Goal: Information Seeking & Learning: Learn about a topic

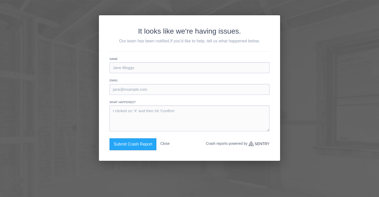
click at [166, 145] on button "Close" at bounding box center [164, 144] width 9 height 11
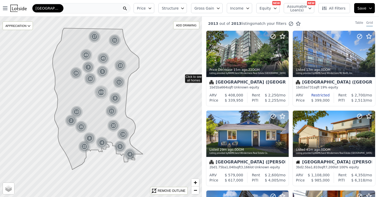
drag, startPoint x: 181, startPoint y: 88, endPoint x: 182, endPoint y: 76, distance: 11.7
click at [198, 181] on link "+" at bounding box center [195, 183] width 8 height 8
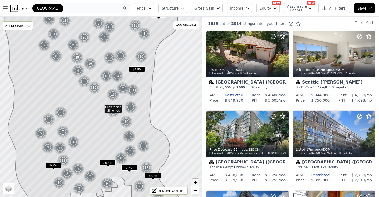
click at [198, 181] on link "+" at bounding box center [195, 183] width 8 height 8
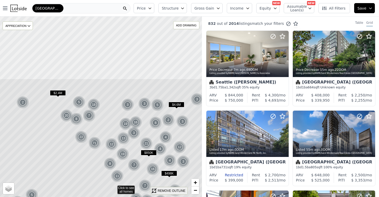
drag, startPoint x: 162, startPoint y: 114, endPoint x: 175, endPoint y: 194, distance: 81.1
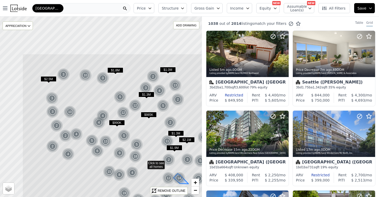
drag, startPoint x: 145, startPoint y: 131, endPoint x: 179, endPoint y: 175, distance: 55.9
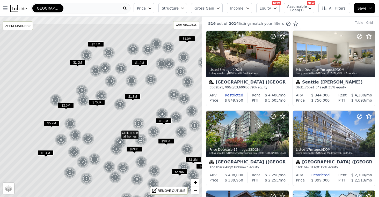
drag, startPoint x: 146, startPoint y: 129, endPoint x: 162, endPoint y: 155, distance: 30.7
click at [162, 155] on icon at bounding box center [117, 133] width 243 height 218
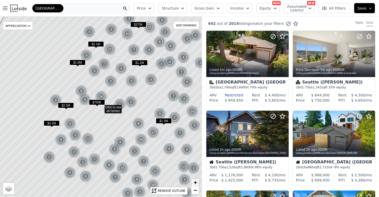
click at [197, 182] on span "+" at bounding box center [195, 182] width 3 height 6
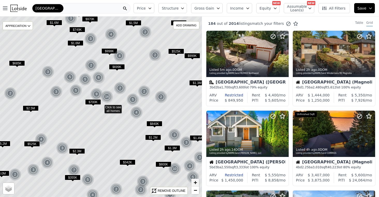
click at [197, 182] on span "+" at bounding box center [195, 182] width 3 height 6
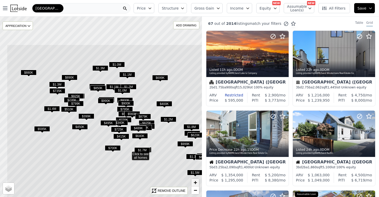
drag, startPoint x: 171, startPoint y: 145, endPoint x: 193, endPoint y: 183, distance: 43.1
click at [193, 183] on div "$779K $859K $900K $999K $745K $1.8M $620K $745K $955K $809K $1.5M $709K $1.3M $…" at bounding box center [101, 107] width 202 height 181
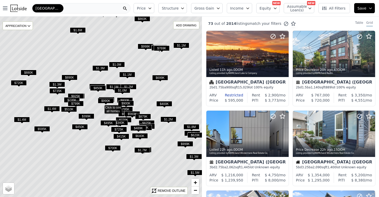
click at [184, 7] on icon "button" at bounding box center [183, 8] width 4 height 4
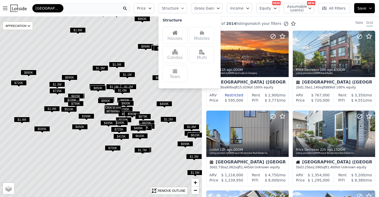
click at [184, 33] on div "Houses" at bounding box center [175, 35] width 25 height 17
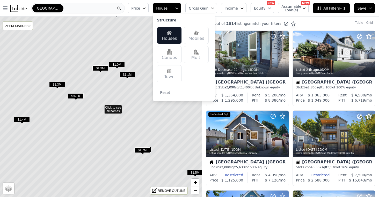
click at [149, 9] on button "Price" at bounding box center [138, 8] width 21 height 10
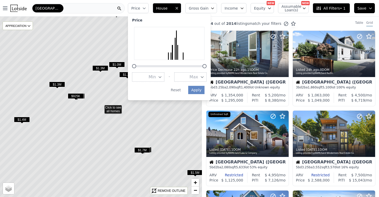
click at [195, 74] on span "Max" at bounding box center [194, 77] width 9 height 6
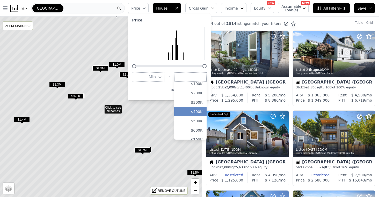
scroll to position [22, 0]
click at [197, 76] on input "number" at bounding box center [190, 77] width 32 height 9
type input "850"
click at [167, 81] on div "Price Min - Max 850 $0 $100K $200K $300K $400K $500K $600K $700K $800K $900K $1…" at bounding box center [169, 56] width 83 height 87
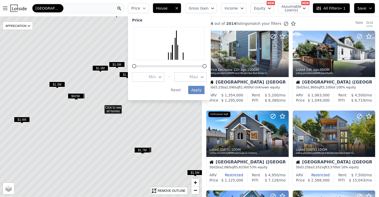
click at [198, 74] on span "Max" at bounding box center [194, 77] width 9 height 6
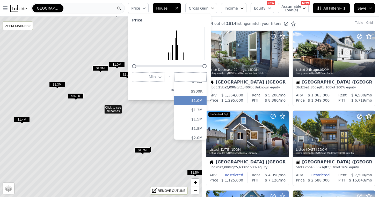
scroll to position [70, 0]
click at [200, 89] on button "$800K" at bounding box center [190, 91] width 32 height 9
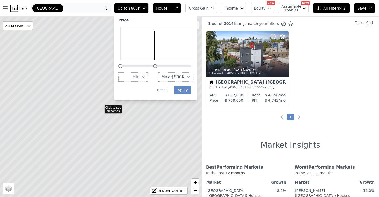
click at [184, 74] on span "Max $800K" at bounding box center [172, 77] width 23 height 6
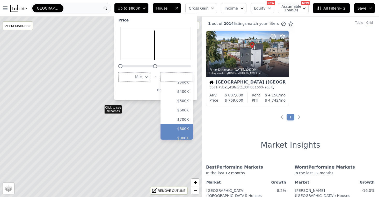
scroll to position [35, 0]
click at [184, 131] on button "$900K" at bounding box center [177, 135] width 32 height 9
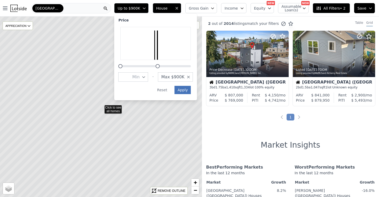
click at [185, 87] on button "Apply" at bounding box center [183, 90] width 17 height 8
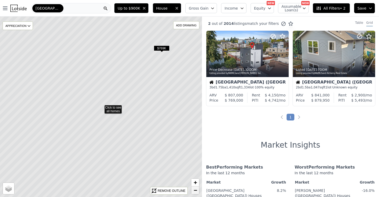
click at [194, 189] on span "−" at bounding box center [195, 190] width 3 height 6
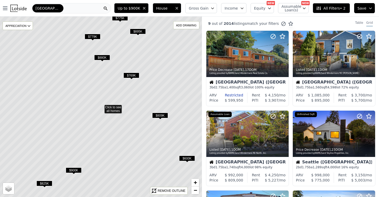
click at [215, 8] on icon "button" at bounding box center [213, 8] width 4 height 4
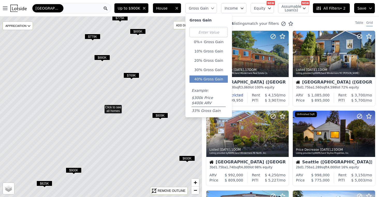
click at [212, 79] on button "40% Gross Gain" at bounding box center [209, 79] width 38 height 7
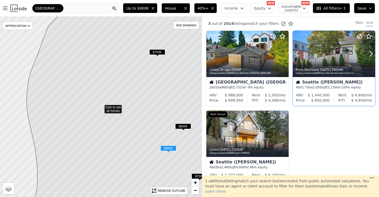
click at [343, 57] on div at bounding box center [358, 47] width 33 height 33
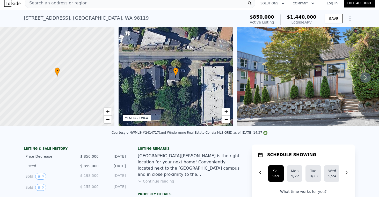
scroll to position [5, 0]
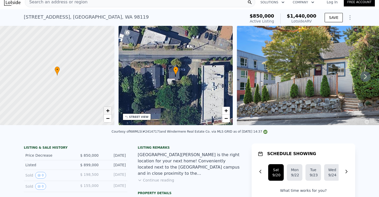
click at [108, 111] on span "+" at bounding box center [107, 110] width 3 height 6
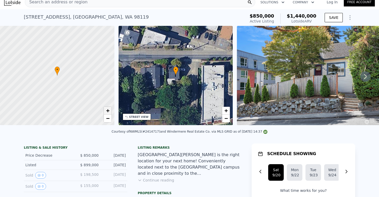
click at [108, 111] on span "+" at bounding box center [107, 110] width 3 height 6
click at [107, 117] on span "−" at bounding box center [107, 118] width 3 height 6
click at [109, 112] on span "+" at bounding box center [107, 110] width 3 height 6
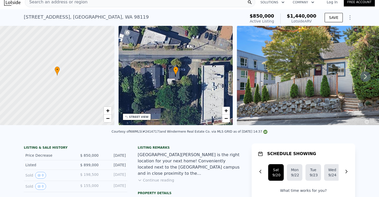
click at [364, 78] on icon at bounding box center [366, 76] width 10 height 10
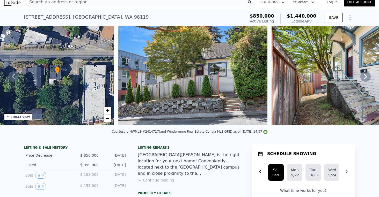
click at [364, 78] on icon at bounding box center [365, 76] width 3 height 5
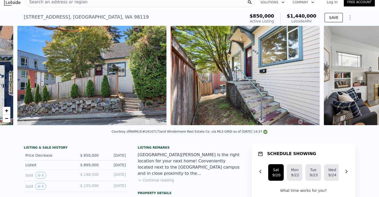
scroll to position [0, 237]
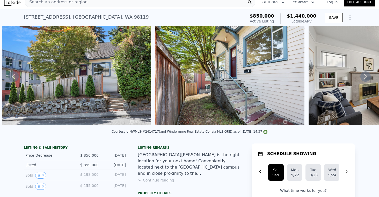
click at [364, 78] on icon at bounding box center [365, 76] width 3 height 5
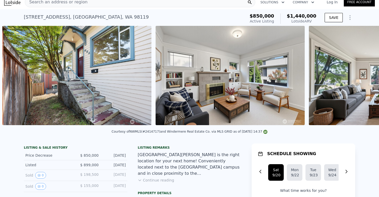
scroll to position [0, 390]
click at [364, 78] on icon at bounding box center [365, 76] width 3 height 5
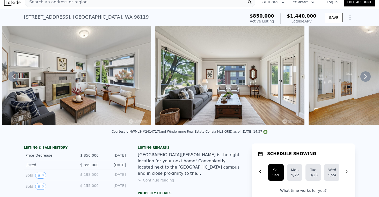
click at [361, 78] on icon at bounding box center [366, 76] width 10 height 10
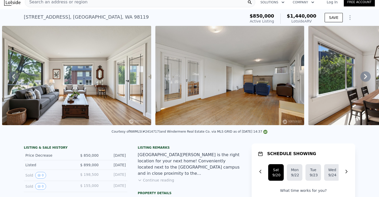
click at [361, 78] on icon at bounding box center [366, 76] width 10 height 10
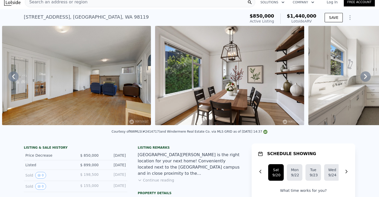
click at [361, 78] on icon at bounding box center [366, 76] width 10 height 10
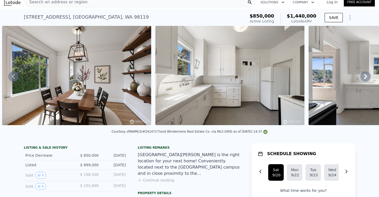
click at [361, 78] on icon at bounding box center [366, 76] width 10 height 10
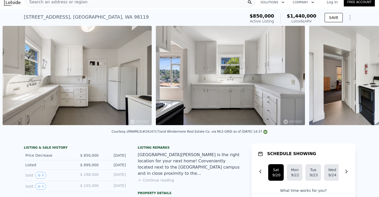
scroll to position [0, 1157]
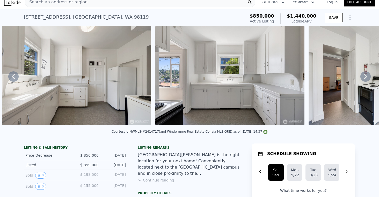
click at [361, 78] on icon at bounding box center [366, 76] width 10 height 10
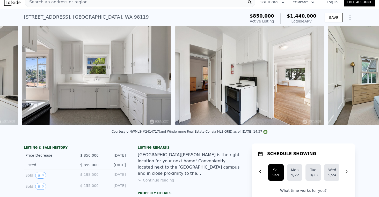
scroll to position [0, 1310]
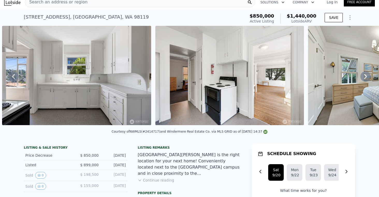
click at [361, 78] on icon at bounding box center [366, 76] width 10 height 10
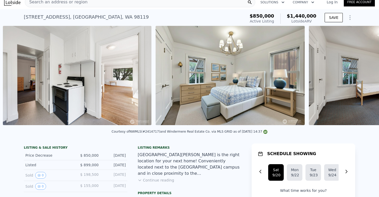
scroll to position [0, 1463]
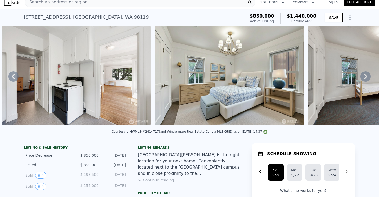
click at [361, 78] on icon at bounding box center [366, 76] width 10 height 10
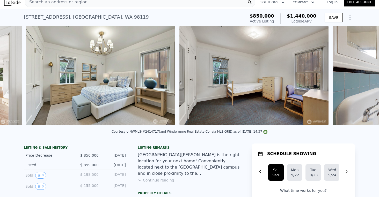
scroll to position [0, 1616]
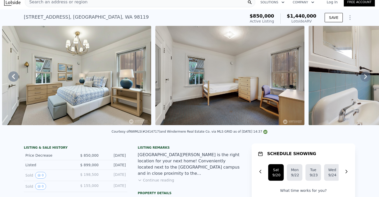
click at [361, 78] on icon at bounding box center [366, 76] width 10 height 10
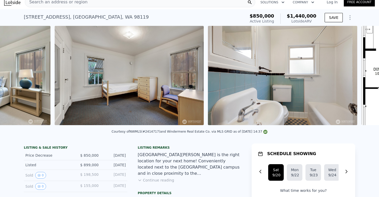
scroll to position [0, 1769]
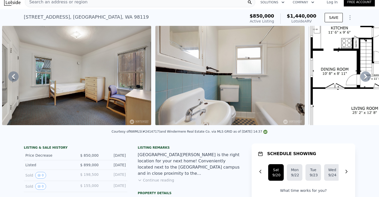
click at [361, 78] on icon at bounding box center [366, 76] width 10 height 10
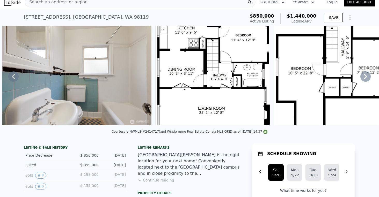
click at [361, 78] on icon at bounding box center [366, 76] width 10 height 10
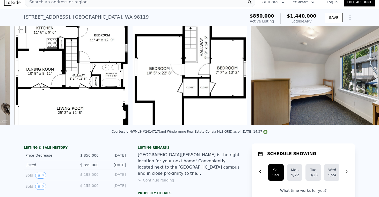
scroll to position [0, 2076]
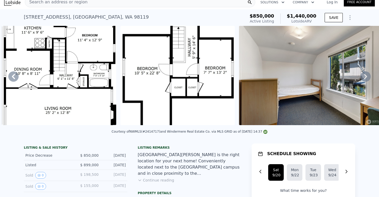
click at [362, 78] on icon at bounding box center [366, 76] width 10 height 10
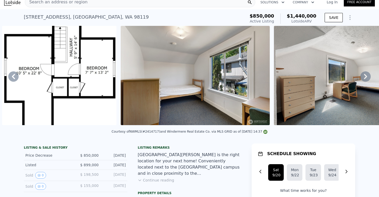
click at [362, 78] on icon at bounding box center [366, 76] width 10 height 10
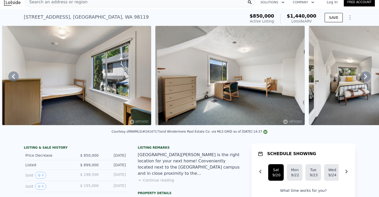
click at [362, 78] on icon at bounding box center [366, 76] width 10 height 10
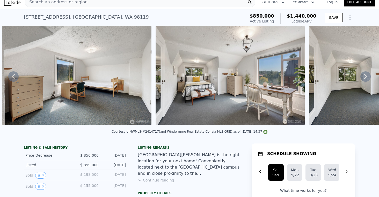
click at [362, 78] on icon at bounding box center [366, 76] width 10 height 10
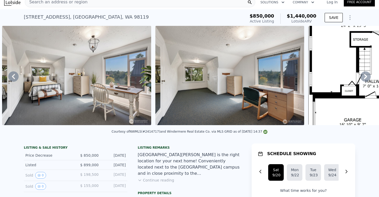
click at [362, 78] on icon at bounding box center [366, 76] width 10 height 10
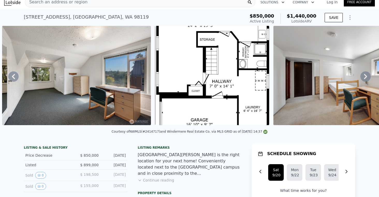
click at [362, 78] on icon at bounding box center [366, 76] width 10 height 10
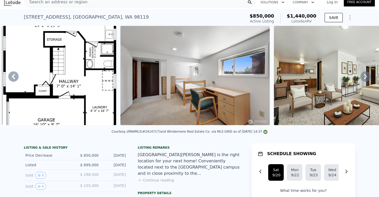
click at [362, 78] on icon at bounding box center [366, 76] width 10 height 10
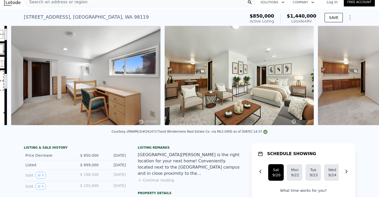
scroll to position [0, 3045]
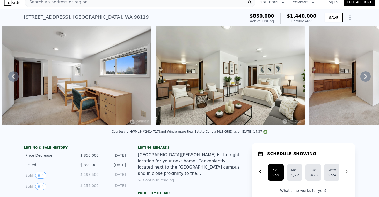
click at [362, 78] on icon at bounding box center [366, 76] width 10 height 10
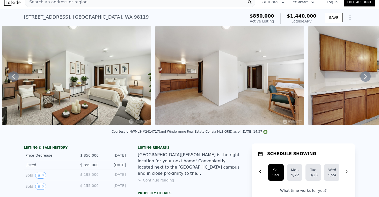
click at [362, 78] on icon at bounding box center [366, 76] width 10 height 10
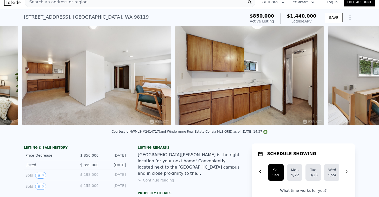
scroll to position [0, 3352]
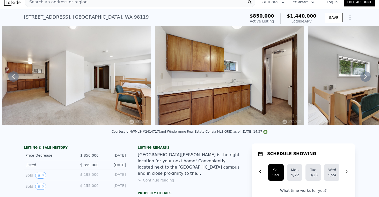
click at [362, 78] on icon at bounding box center [366, 76] width 10 height 10
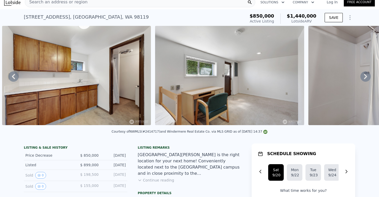
click at [362, 78] on icon at bounding box center [366, 76] width 10 height 10
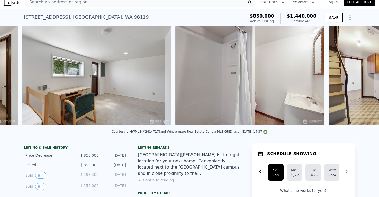
scroll to position [0, 3658]
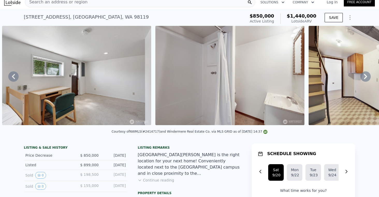
click at [362, 78] on icon at bounding box center [366, 76] width 10 height 10
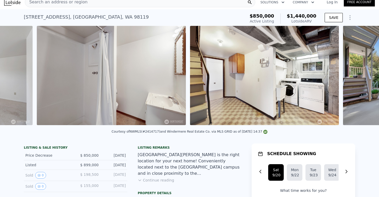
scroll to position [0, 3811]
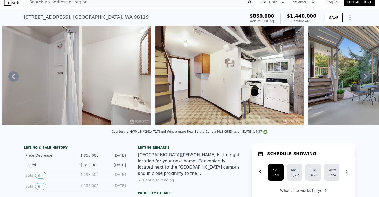
click at [362, 78] on icon at bounding box center [366, 76] width 10 height 10
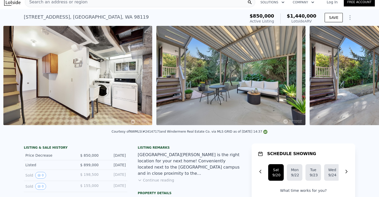
scroll to position [0, 3965]
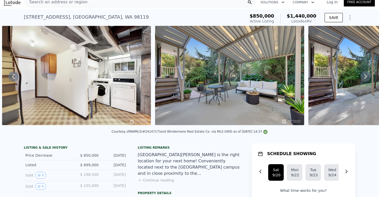
click at [362, 78] on icon at bounding box center [366, 76] width 10 height 10
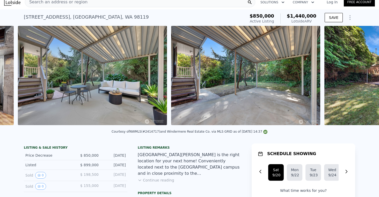
scroll to position [0, 4118]
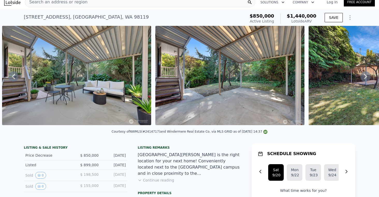
click at [16, 80] on icon at bounding box center [13, 76] width 10 height 10
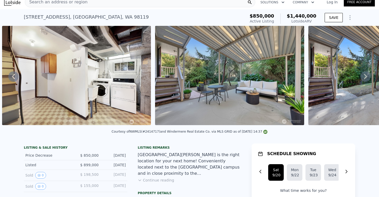
click at [363, 78] on icon at bounding box center [366, 76] width 10 height 10
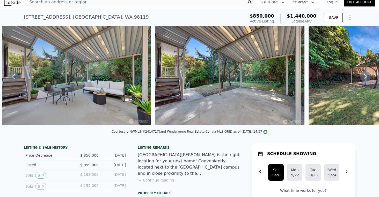
click at [363, 78] on icon at bounding box center [366, 76] width 10 height 10
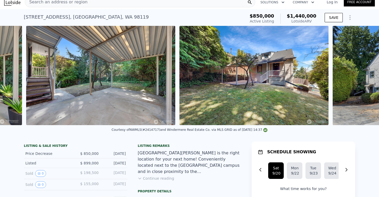
scroll to position [0, 4271]
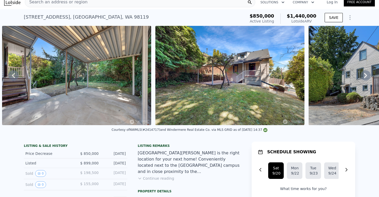
click at [364, 77] on icon at bounding box center [365, 75] width 3 height 5
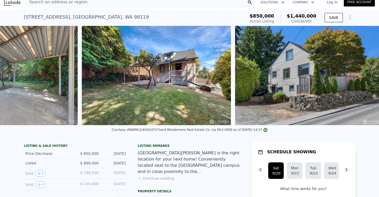
scroll to position [0, 4356]
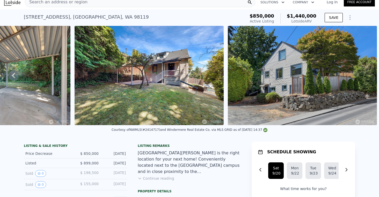
click at [362, 77] on img at bounding box center [302, 75] width 149 height 99
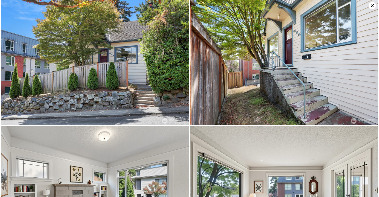
scroll to position [1834, 0]
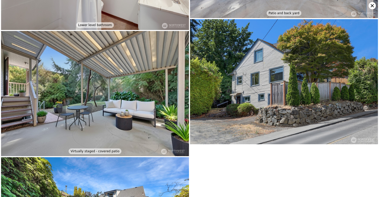
click at [373, 7] on icon at bounding box center [372, 5] width 7 height 7
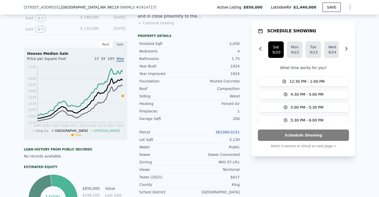
scroll to position [160, 0]
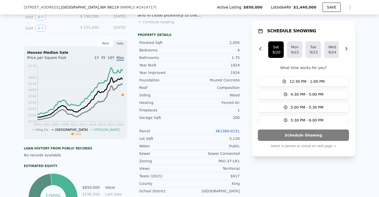
click at [228, 133] on link "361360-0151" at bounding box center [227, 131] width 24 height 4
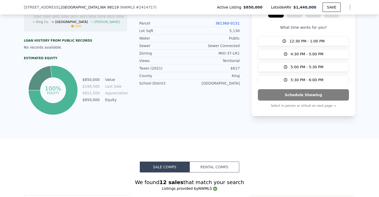
scroll to position [273, 0]
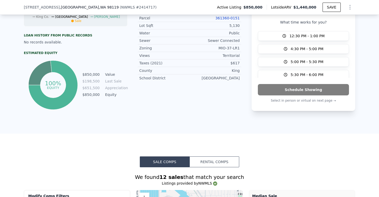
click at [173, 166] on button "Sale Comps" at bounding box center [165, 162] width 50 height 11
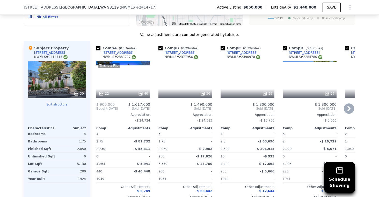
scroll to position [445, 0]
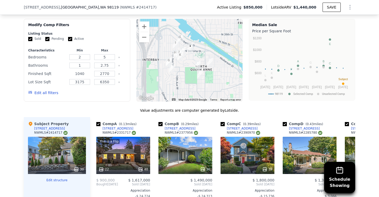
click at [83, 77] on input "1040" at bounding box center [79, 74] width 20 height 6
drag, startPoint x: 84, startPoint y: 77, endPoint x: 65, endPoint y: 78, distance: 19.4
click at [65, 77] on div "Finished Sqft 1040 2770" at bounding box center [77, 73] width 98 height 7
type input "2300"
click at [109, 77] on input "2770" at bounding box center [104, 74] width 20 height 6
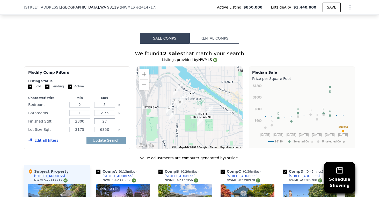
scroll to position [398, 0]
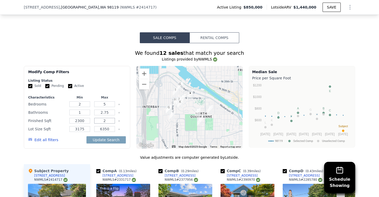
type input "2"
type input "23"
type input "2300"
click at [82, 124] on input "2300" at bounding box center [79, 121] width 20 height 6
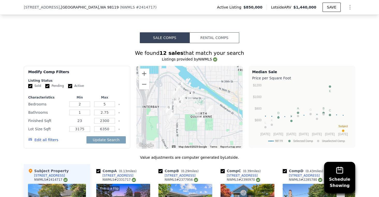
type input "2"
type input "1800"
click at [85, 116] on input "1" at bounding box center [79, 113] width 20 height 6
click at [109, 124] on input "2300" at bounding box center [104, 121] width 20 height 6
click at [111, 144] on button "Update Search" at bounding box center [106, 139] width 39 height 7
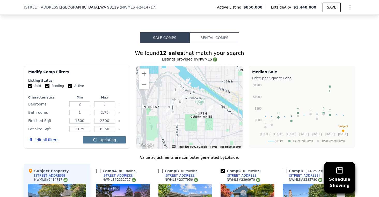
checkbox input "false"
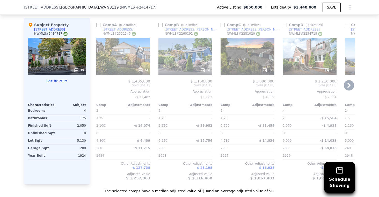
scroll to position [546, 0]
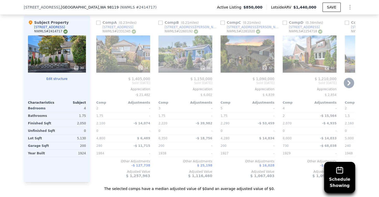
click at [159, 25] on input "checkbox" at bounding box center [161, 23] width 4 height 4
checkbox input "true"
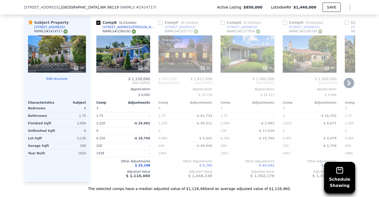
click at [121, 63] on div "38" at bounding box center [123, 53] width 54 height 37
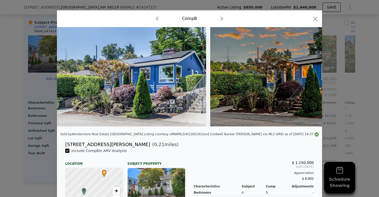
scroll to position [8, 0]
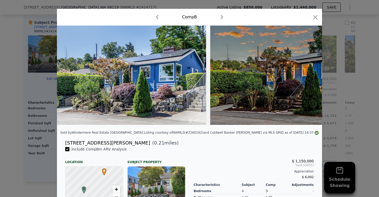
click at [221, 18] on icon "button" at bounding box center [222, 17] width 8 height 8
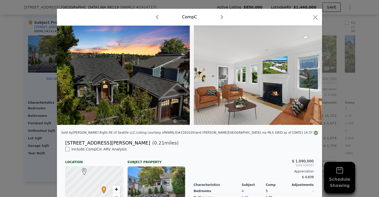
click at [156, 18] on icon "button" at bounding box center [157, 17] width 3 height 4
checkbox input "true"
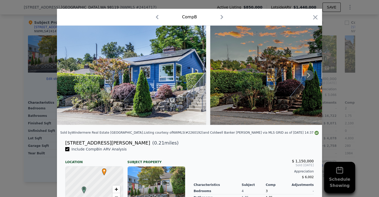
click at [306, 78] on icon at bounding box center [309, 75] width 10 height 10
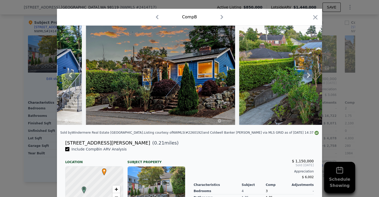
click at [306, 78] on icon at bounding box center [309, 75] width 10 height 10
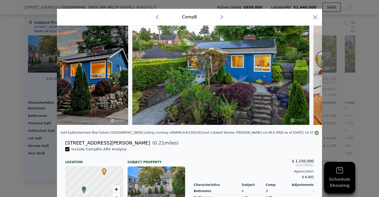
scroll to position [0, 249]
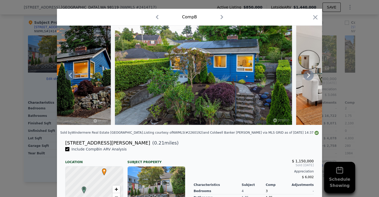
click at [306, 78] on icon at bounding box center [309, 75] width 10 height 10
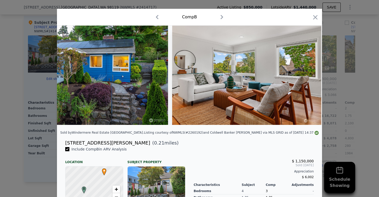
scroll to position [0, 373]
click at [306, 78] on icon at bounding box center [309, 75] width 10 height 10
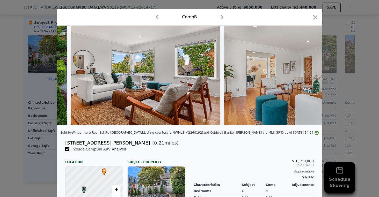
scroll to position [0, 497]
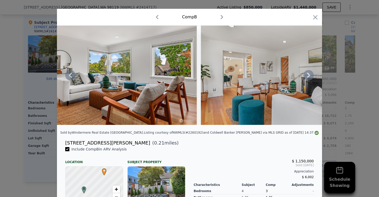
click at [306, 78] on icon at bounding box center [309, 75] width 10 height 10
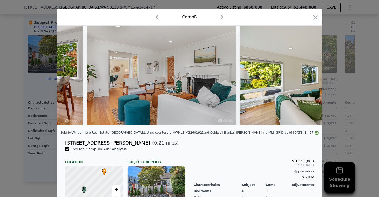
scroll to position [0, 622]
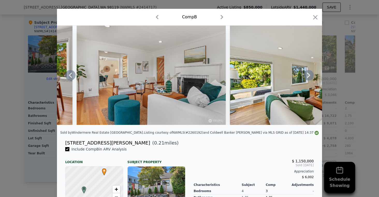
click at [306, 78] on icon at bounding box center [309, 75] width 10 height 10
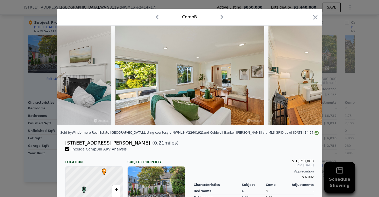
scroll to position [0, 746]
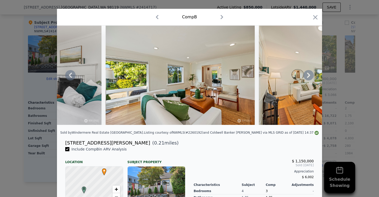
click at [306, 78] on icon at bounding box center [309, 75] width 10 height 10
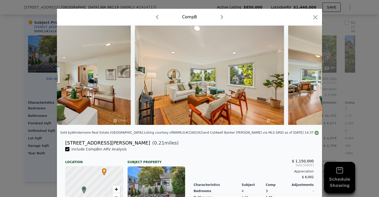
scroll to position [0, 870]
click at [306, 78] on icon at bounding box center [309, 75] width 10 height 10
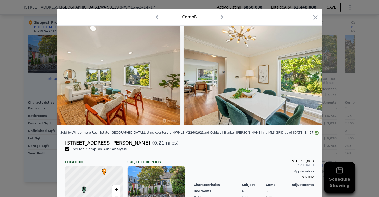
scroll to position [0, 995]
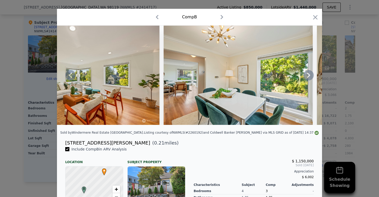
click at [306, 78] on icon at bounding box center [309, 75] width 10 height 10
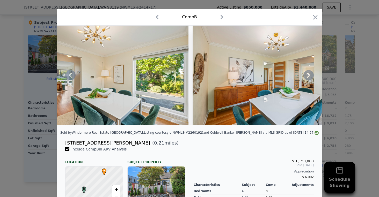
click at [306, 78] on icon at bounding box center [309, 75] width 10 height 10
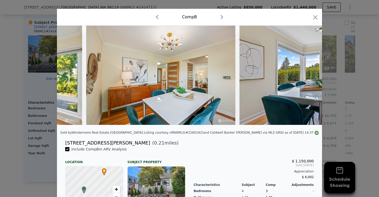
scroll to position [0, 1243]
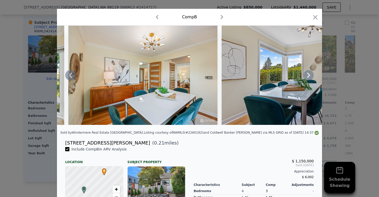
click at [306, 78] on icon at bounding box center [309, 75] width 10 height 10
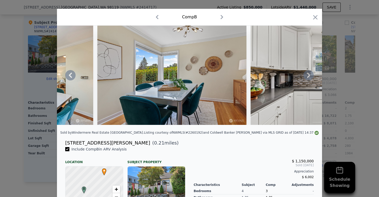
click at [306, 78] on icon at bounding box center [309, 75] width 10 height 10
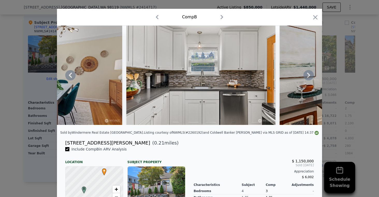
click at [306, 78] on icon at bounding box center [309, 75] width 10 height 10
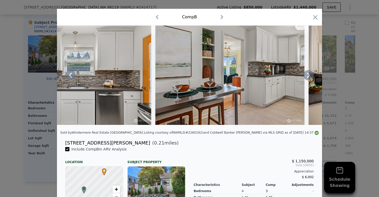
click at [306, 78] on icon at bounding box center [309, 75] width 10 height 10
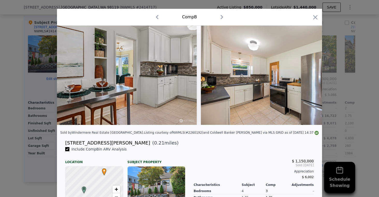
scroll to position [0, 1740]
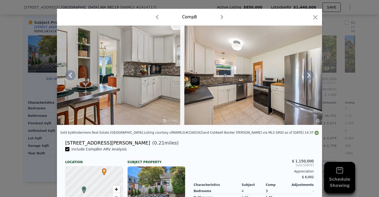
click at [306, 78] on icon at bounding box center [309, 75] width 10 height 10
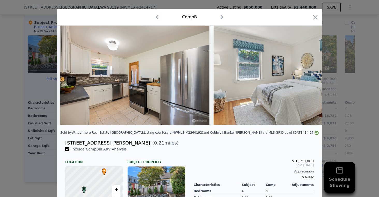
scroll to position [0, 1865]
click at [306, 78] on icon at bounding box center [309, 75] width 10 height 10
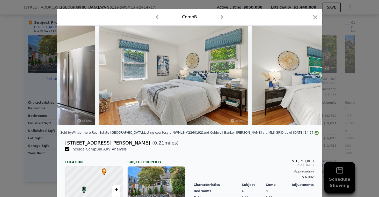
scroll to position [0, 1989]
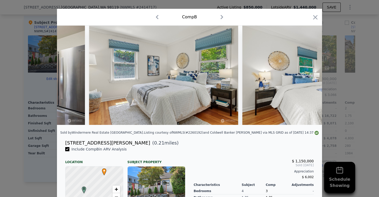
click at [306, 78] on div at bounding box center [189, 75] width 265 height 99
click at [310, 76] on icon at bounding box center [309, 75] width 10 height 10
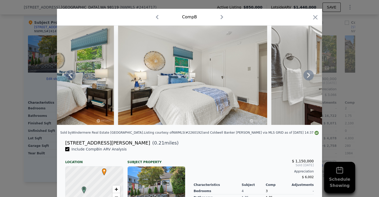
click at [310, 76] on div at bounding box center [189, 75] width 265 height 99
click at [310, 76] on icon at bounding box center [309, 75] width 10 height 10
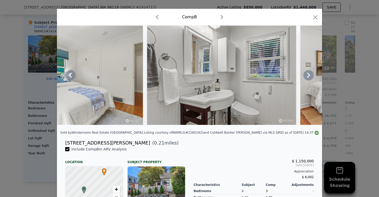
click at [308, 77] on icon at bounding box center [309, 75] width 10 height 10
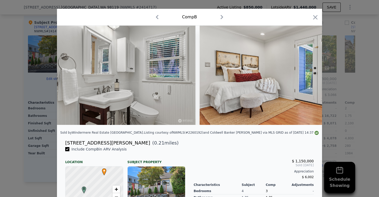
scroll to position [0, 2362]
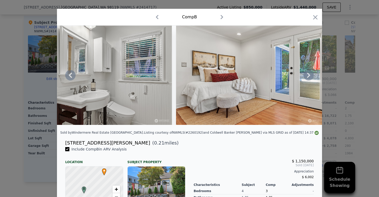
click at [308, 77] on icon at bounding box center [309, 75] width 10 height 10
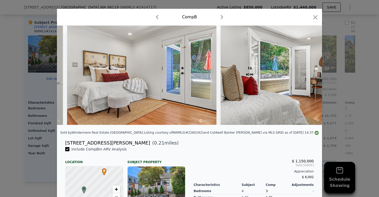
scroll to position [0, 2486]
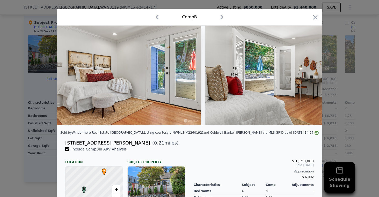
click at [308, 77] on div at bounding box center [189, 75] width 265 height 99
click at [307, 77] on icon at bounding box center [309, 75] width 10 height 10
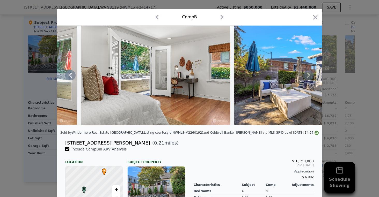
click at [307, 77] on icon at bounding box center [309, 75] width 10 height 10
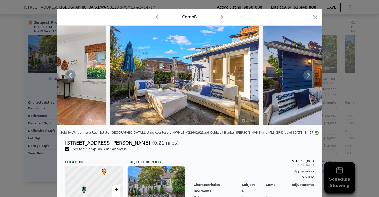
click at [307, 77] on icon at bounding box center [309, 75] width 10 height 10
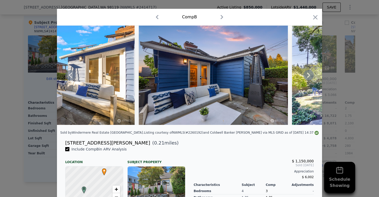
click at [307, 77] on icon at bounding box center [309, 75] width 10 height 10
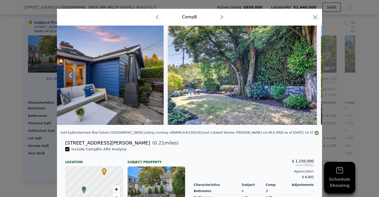
click at [307, 77] on icon at bounding box center [309, 75] width 10 height 10
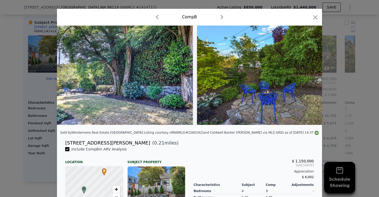
scroll to position [0, 3108]
click at [307, 77] on icon at bounding box center [309, 75] width 10 height 10
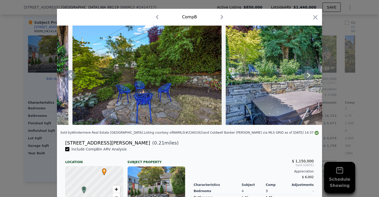
scroll to position [0, 3357]
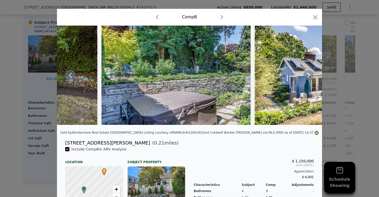
click at [307, 77] on icon at bounding box center [309, 75] width 10 height 10
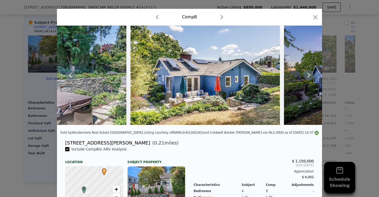
click at [307, 77] on icon at bounding box center [309, 75] width 10 height 10
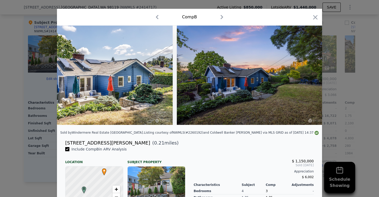
scroll to position [0, 3605]
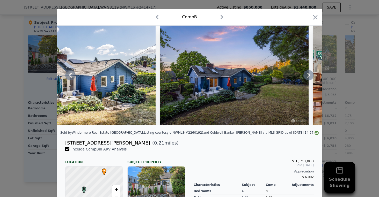
click at [307, 77] on icon at bounding box center [309, 75] width 10 height 10
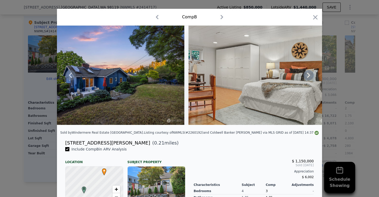
click at [307, 77] on icon at bounding box center [309, 75] width 10 height 10
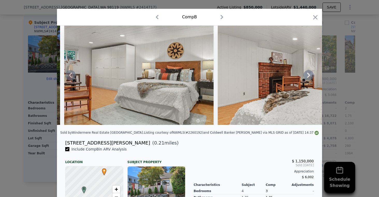
click at [307, 77] on icon at bounding box center [309, 75] width 10 height 10
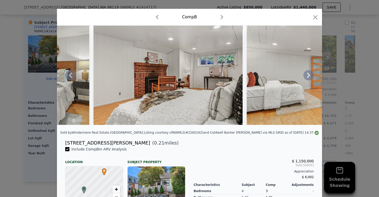
click at [307, 77] on icon at bounding box center [309, 75] width 10 height 10
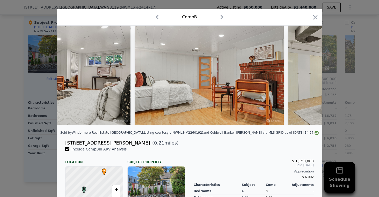
scroll to position [0, 4103]
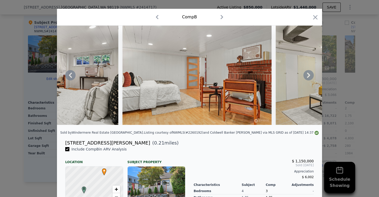
click at [307, 77] on icon at bounding box center [309, 75] width 10 height 10
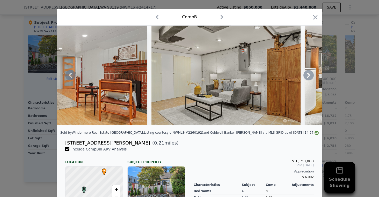
click at [307, 77] on icon at bounding box center [309, 75] width 10 height 10
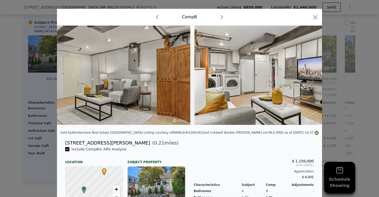
scroll to position [0, 4351]
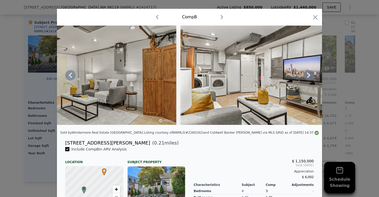
click at [307, 77] on icon at bounding box center [309, 75] width 10 height 10
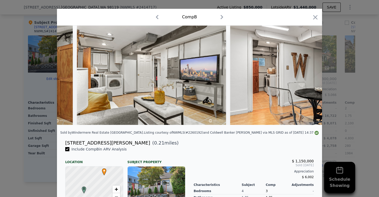
scroll to position [0, 4475]
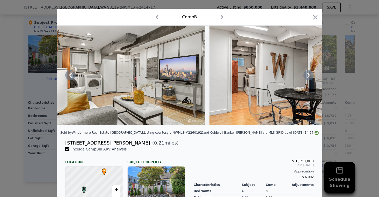
click at [307, 77] on icon at bounding box center [309, 75] width 10 height 10
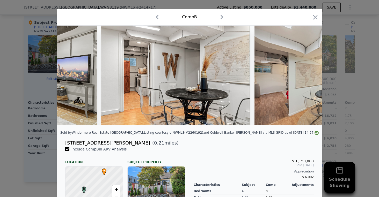
scroll to position [0, 0]
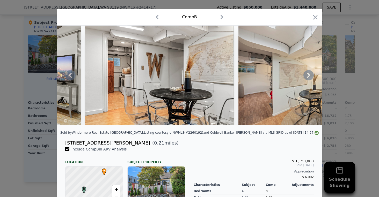
click at [307, 77] on icon at bounding box center [309, 75] width 10 height 10
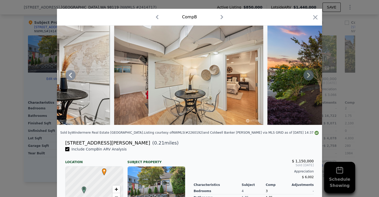
click at [307, 77] on icon at bounding box center [309, 75] width 10 height 10
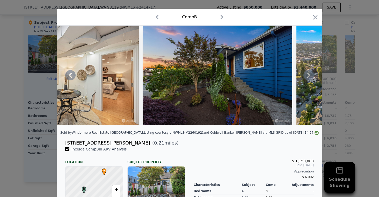
click at [307, 77] on icon at bounding box center [309, 75] width 10 height 10
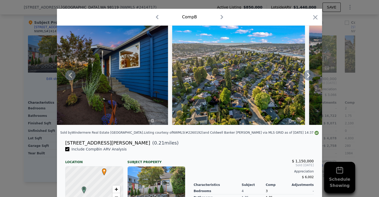
click at [307, 77] on icon at bounding box center [309, 75] width 10 height 10
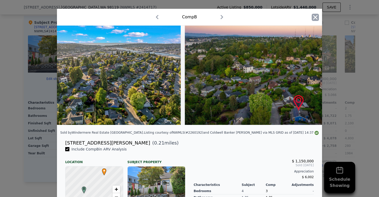
click at [316, 17] on icon "button" at bounding box center [315, 17] width 7 height 7
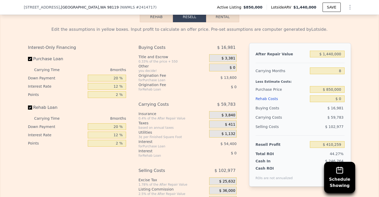
scroll to position [772, 0]
drag, startPoint x: 320, startPoint y: 61, endPoint x: 343, endPoint y: 59, distance: 22.8
click at [343, 61] on div "After Repair Value $ 1,440,000 Carrying Months 8 Less Estimate Costs: Purchase …" at bounding box center [300, 115] width 102 height 144
type input "$ 1"
type input "-$ 923,473"
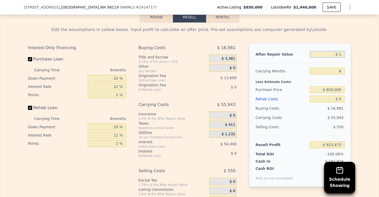
type input "$ 11"
type input "-$ 923,463"
type input "$ 115"
type input "-$ 923,367"
type input "$ 1,150"
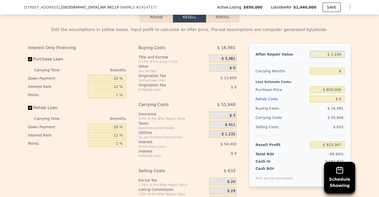
type input "-$ 922,409"
type input "$ 11,500"
type input "-$ 912,824"
type input "$ 115,000"
type input "-$ 816,961"
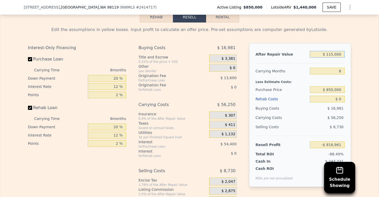
type input "$ 1,150,000"
type input "$ 141,659"
click at [332, 75] on input "8" at bounding box center [327, 71] width 35 height 7
type input "4"
type input "$ 171,164"
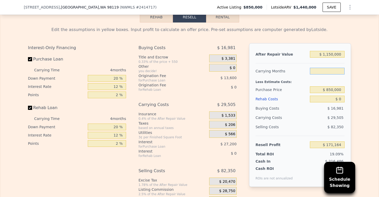
type input "7"
type input "$ 149,035"
type input "7"
click at [324, 93] on input "$ 850,000" at bounding box center [327, 90] width 35 height 7
drag, startPoint x: 321, startPoint y: 96, endPoint x: 326, endPoint y: 97, distance: 5.3
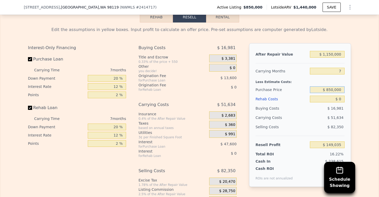
click at [326, 93] on input "$ 850,000" at bounding box center [327, 90] width 35 height 7
click at [330, 93] on input "$ 850,000" at bounding box center [327, 90] width 35 height 7
click at [339, 103] on input "$ 0" at bounding box center [327, 99] width 35 height 7
type input "$ 1"
type input "$ 149,034"
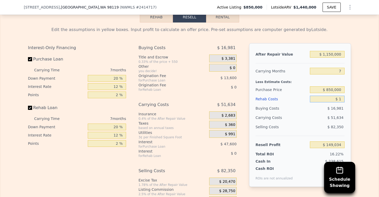
type input "$ 13"
type input "$ 149,022"
type input "$ 133"
type input "$ 148,893"
type input "$ 1,332"
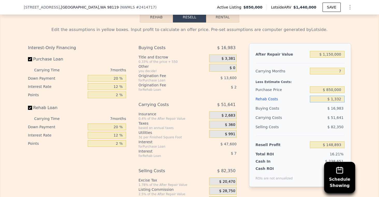
type input "$ 147,605"
type input "$ 13,325"
type input "$ 134,748"
type input "$ 133,250"
type input "$ 6,191"
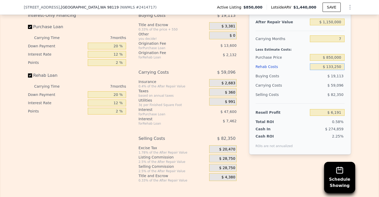
scroll to position [806, 0]
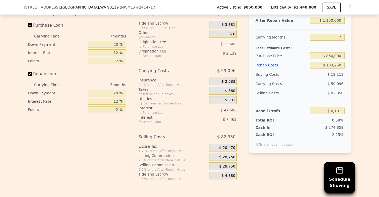
drag, startPoint x: 110, startPoint y: 52, endPoint x: 122, endPoint y: 51, distance: 11.7
click at [122, 48] on input "20 %" at bounding box center [107, 44] width 38 height 7
type input "1 %"
type input "-$ 8,344"
type input "10 %"
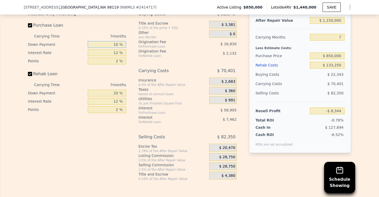
type input "-$ 1,459"
type input "10 %"
drag, startPoint x: 112, startPoint y: 60, endPoint x: 123, endPoint y: 59, distance: 10.9
click at [123, 56] on input "12 %" at bounding box center [107, 52] width 38 height 7
type input "1 %"
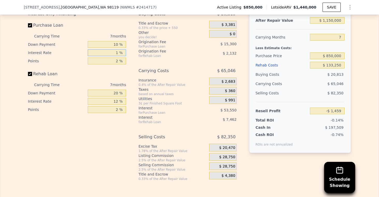
type input "$ 47,625"
type input "10 %"
type input "$ 7,466"
type input "10.5 %"
type input "$ 5,233"
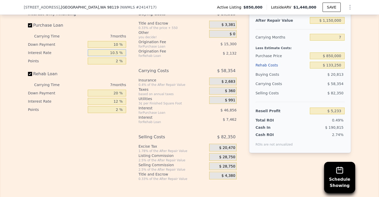
type input "10.5 %"
click at [112, 64] on input "2 %" at bounding box center [107, 61] width 38 height 7
drag, startPoint x: 121, startPoint y: 67, endPoint x: 117, endPoint y: 68, distance: 3.8
click at [117, 64] on input "2 %" at bounding box center [107, 61] width 38 height 7
type input "1 %"
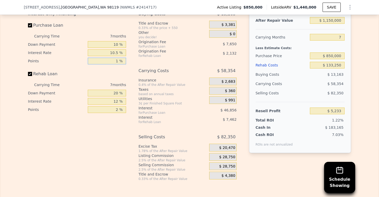
type input "$ 12,883"
type input "1.5 %"
type input "$ 9,058"
type input "1.5 %"
click at [106, 97] on input "20 %" at bounding box center [107, 93] width 38 height 7
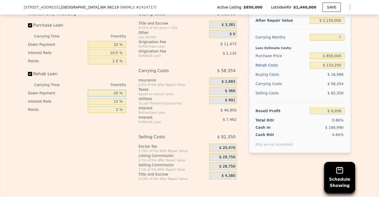
drag, startPoint x: 110, startPoint y: 102, endPoint x: 136, endPoint y: 103, distance: 25.6
click at [136, 103] on div "Interest-Only Financing Purchase Loan Carrying Time 7 months Down Payment 10 % …" at bounding box center [189, 95] width 323 height 172
type input "1 %"
type input "$ 6,781"
type input "10 %"
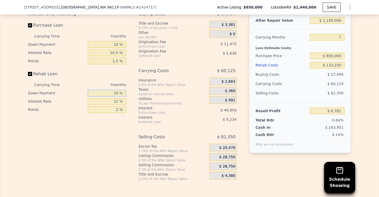
type input "$ 7,860"
type input "10 %"
type input "1 %"
type input "$ 15,553"
type input "10 %"
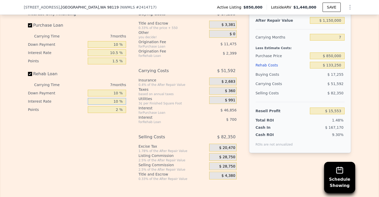
type input "$ 9,260"
type input "10.5 %"
type input "$ 8,910"
type input "10.5 %"
type input "1 %"
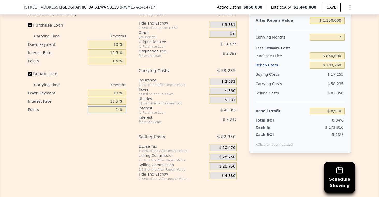
type input "$ 10,110"
type input "1.5 %"
type input "$ 9,510"
type input "1.5 %"
click at [120, 64] on input "1.5 %" at bounding box center [107, 61] width 38 height 7
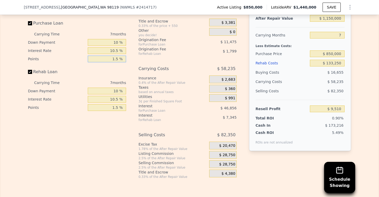
scroll to position [810, 0]
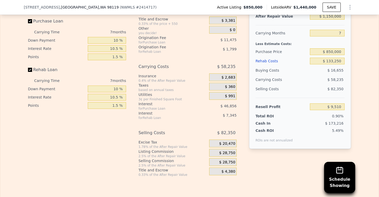
click at [223, 165] on span "$ 28,750" at bounding box center [227, 162] width 16 height 5
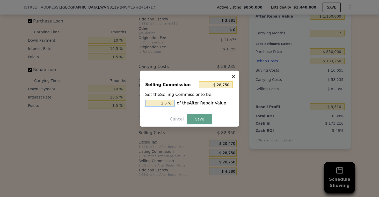
click at [164, 103] on input "2.5 %" at bounding box center [160, 103] width 30 height 7
type input "$ 5,750"
type input ".5 %"
type input "$ 17,250"
type input "1.5 %"
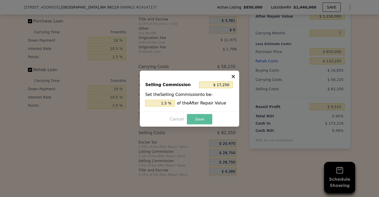
click at [199, 118] on button "Save" at bounding box center [199, 119] width 25 height 10
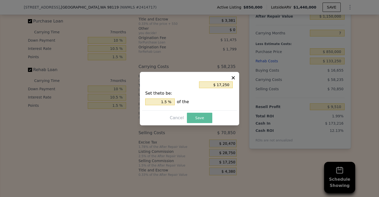
type input "$ 21,010"
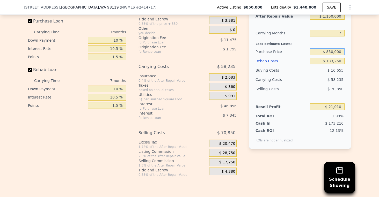
click at [330, 55] on input "$ 850,000" at bounding box center [327, 51] width 35 height 7
type input "$ 750,000"
click at [329, 64] on input "$ 133,250" at bounding box center [327, 61] width 35 height 7
type input "$ 128,209"
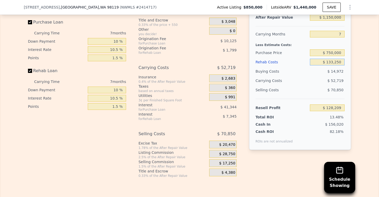
scroll to position [0, 4352]
